Goal: Find specific page/section: Find specific page/section

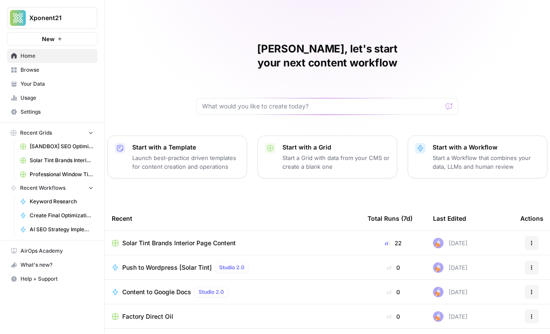
scroll to position [68, 0]
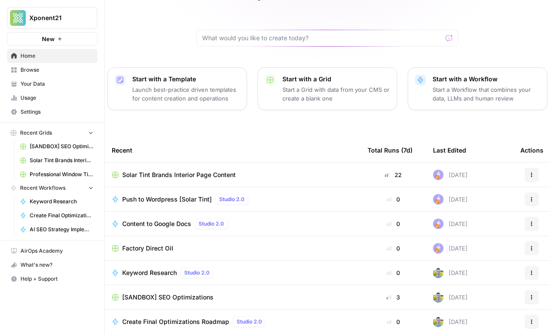
click at [80, 176] on span "Professional Window Tinting" at bounding box center [62, 174] width 64 height 8
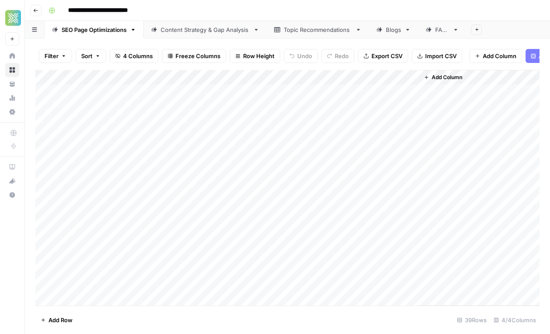
click at [389, 34] on link "Blogs" at bounding box center [393, 29] width 49 height 17
